Goal: Find specific page/section: Find specific page/section

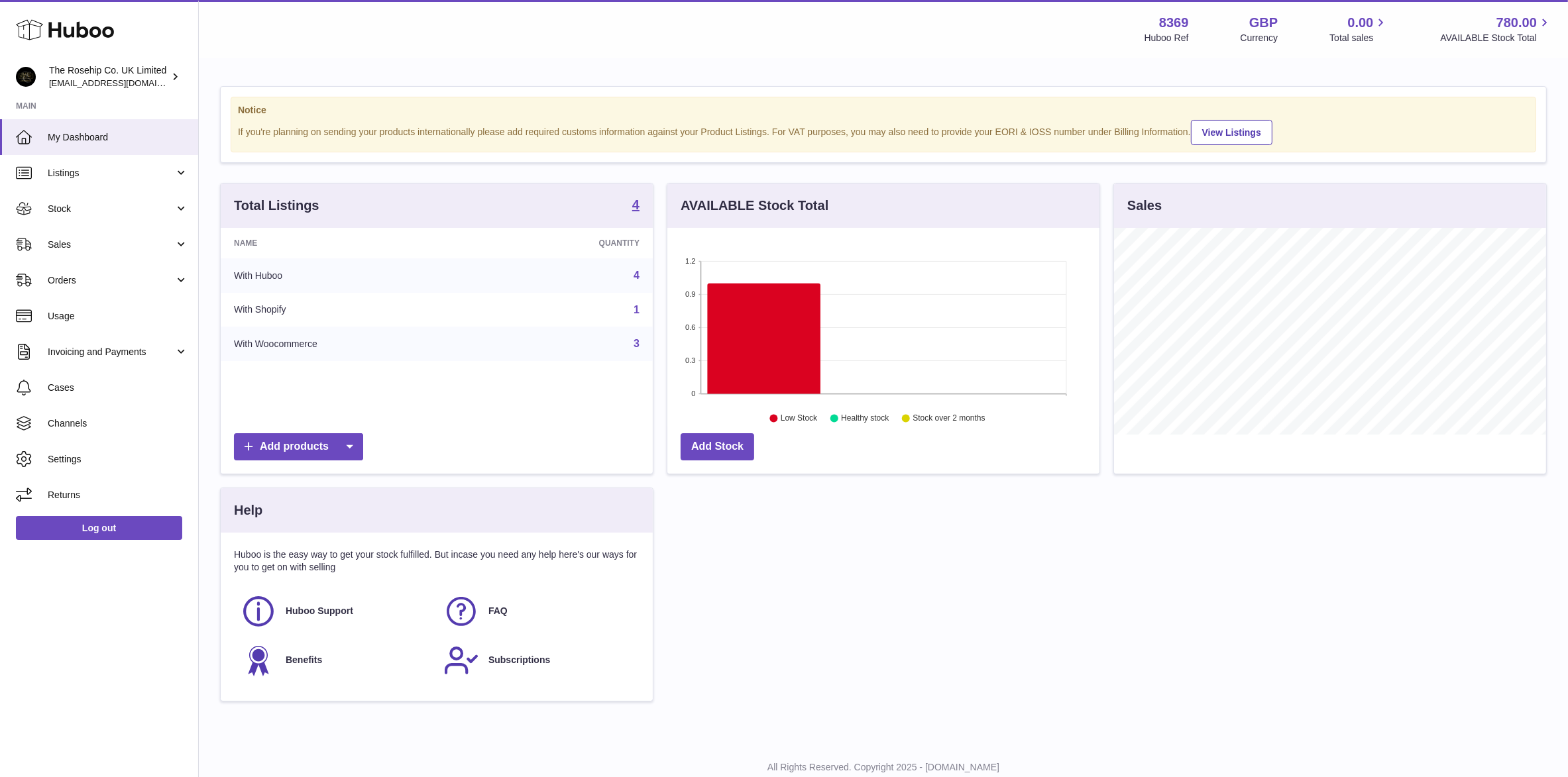
scroll to position [206, 432]
click at [70, 239] on span "Sales" at bounding box center [111, 244] width 127 height 12
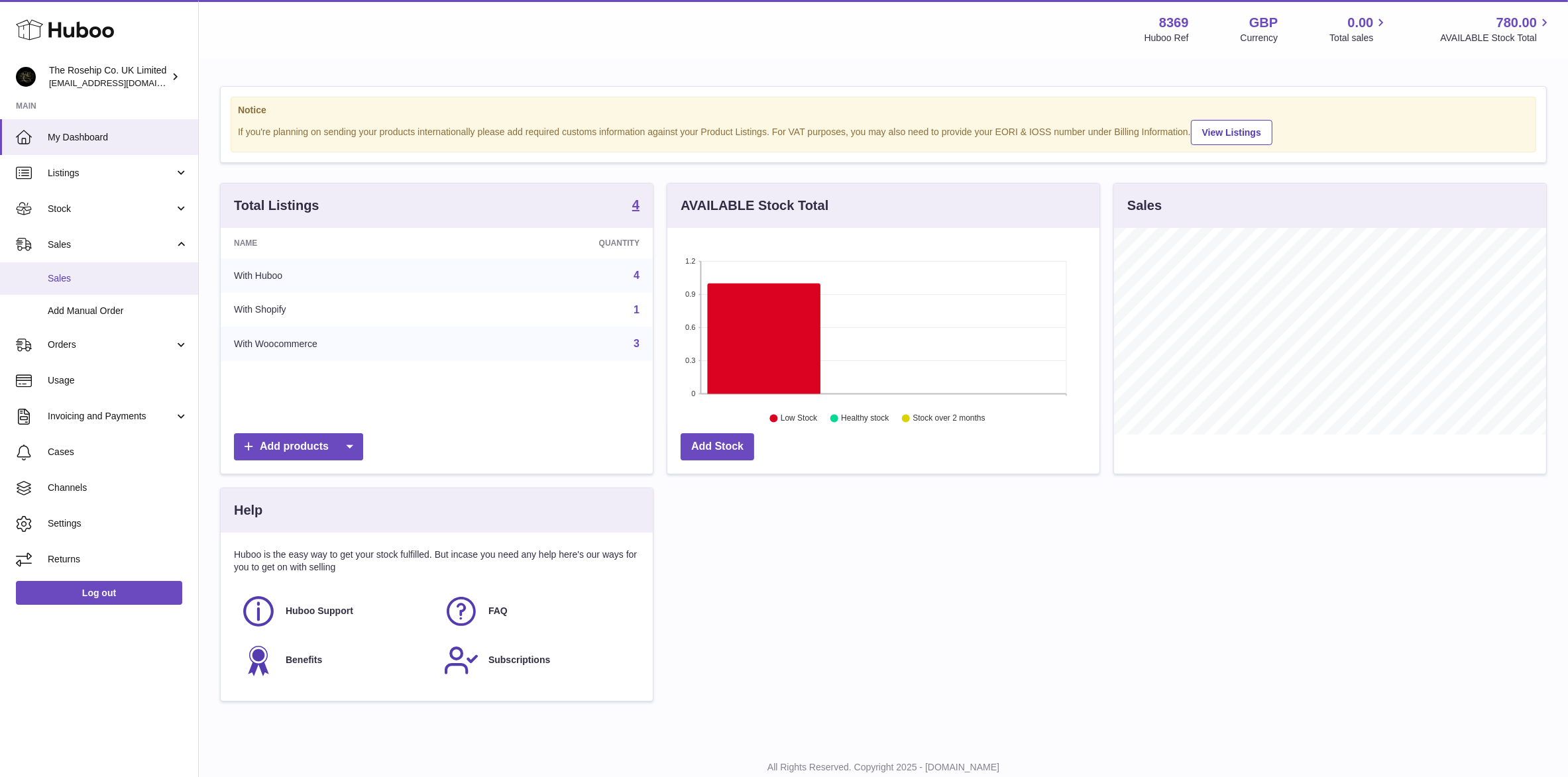
click at [65, 276] on span "Sales" at bounding box center [118, 278] width 141 height 12
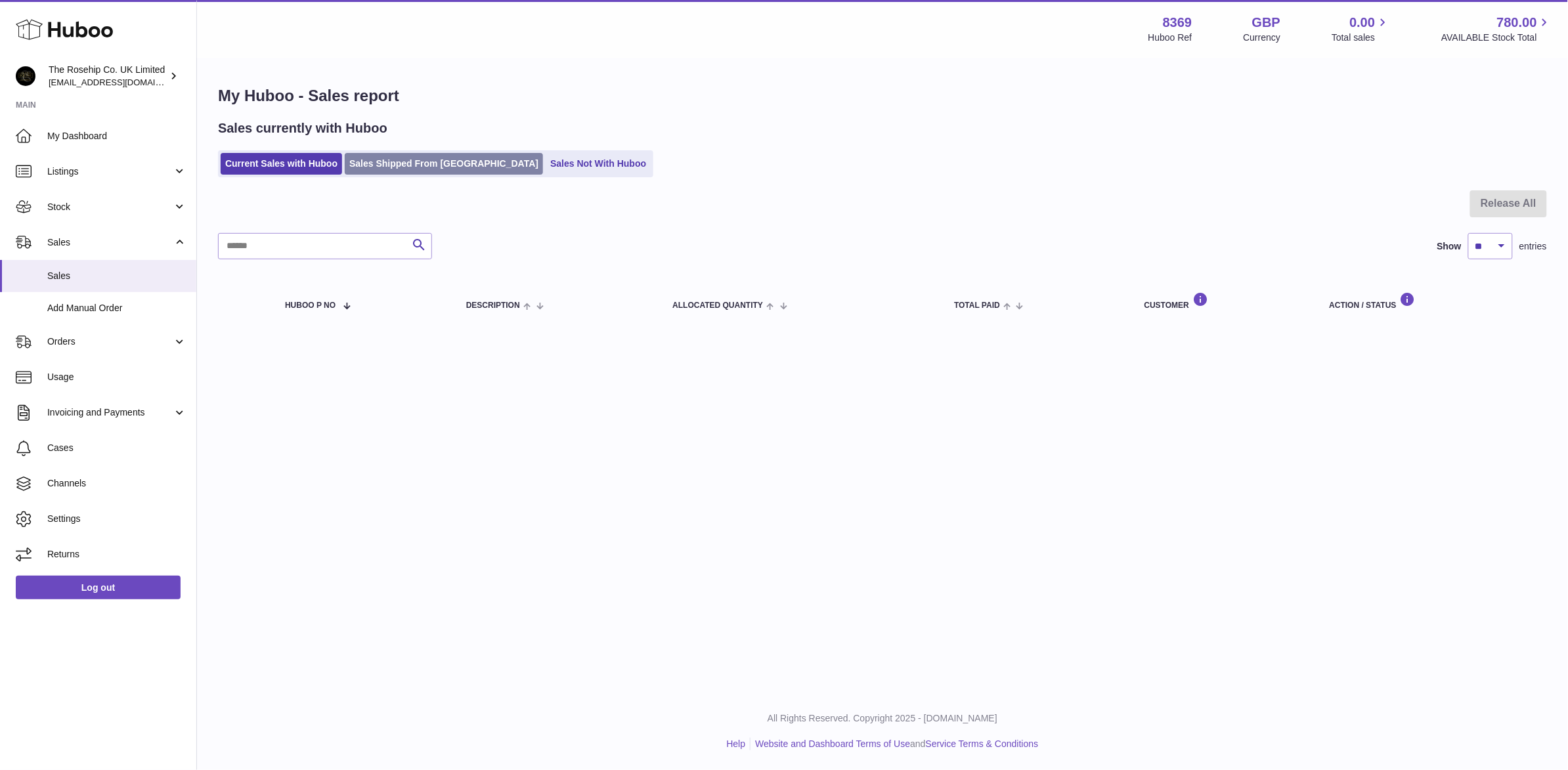
click at [406, 165] on link "Sales Shipped From [GEOGRAPHIC_DATA]" at bounding box center [444, 164] width 198 height 22
